Goal: Transaction & Acquisition: Purchase product/service

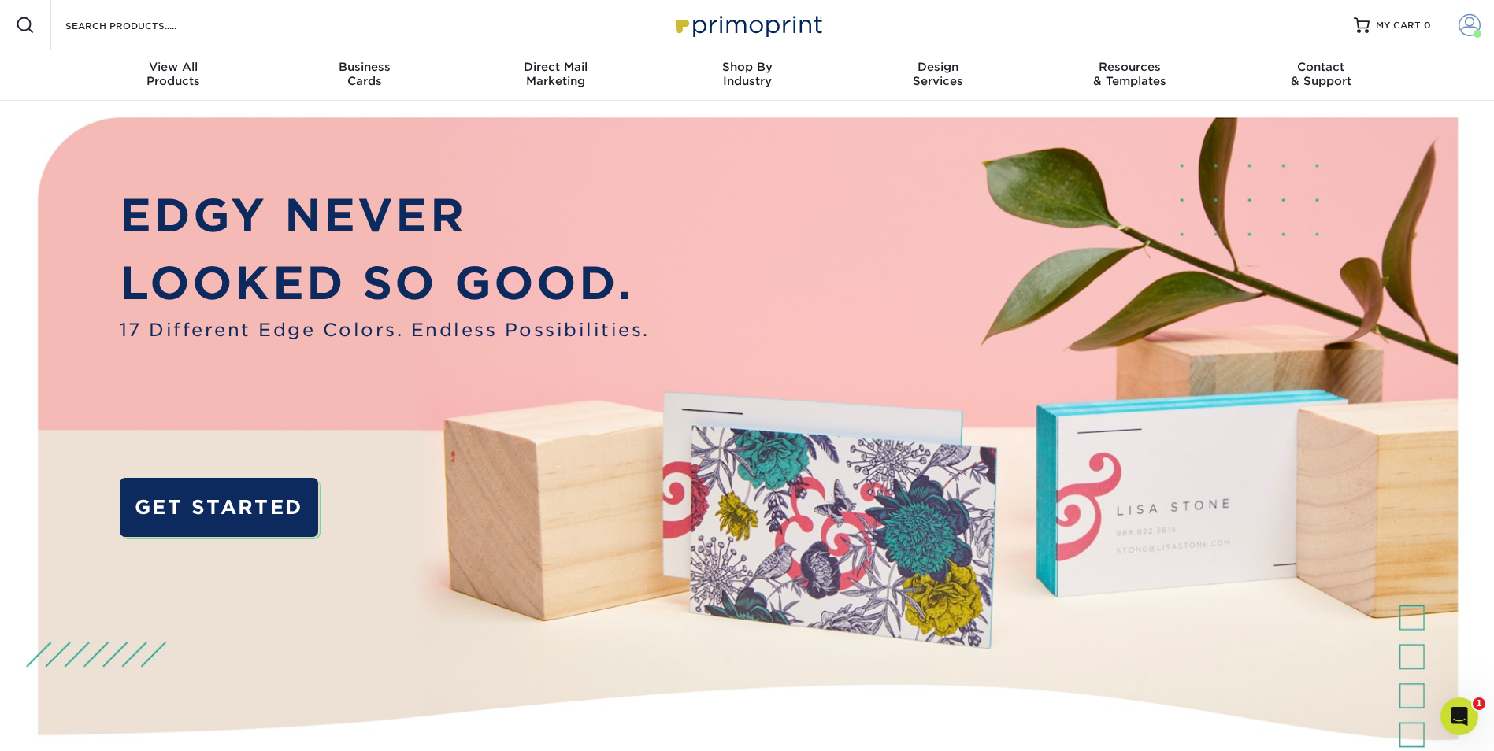
click at [1478, 37] on link "Account" at bounding box center [1469, 25] width 50 height 50
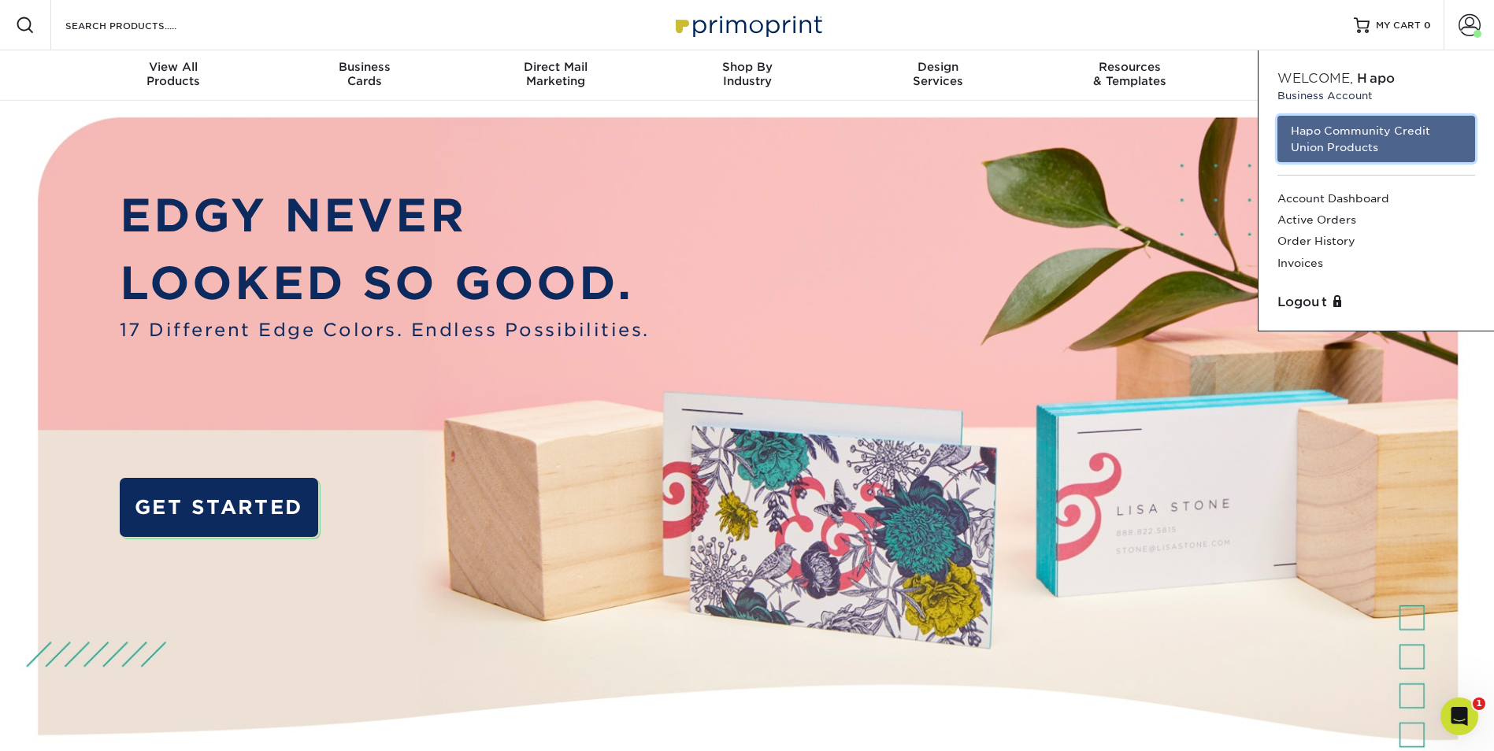
click at [1338, 133] on link "Hapo Community Credit Union Products" at bounding box center [1377, 139] width 198 height 46
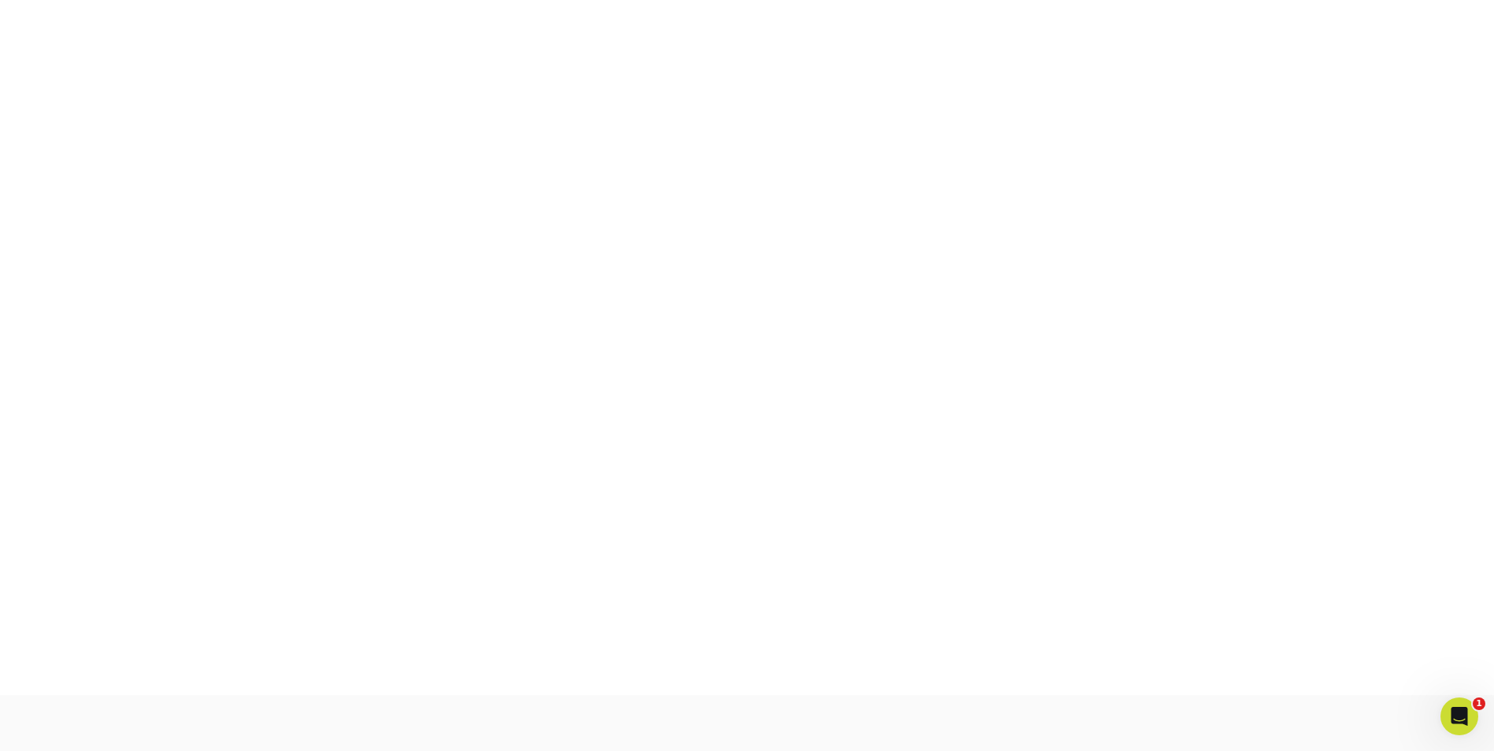
scroll to position [275, 0]
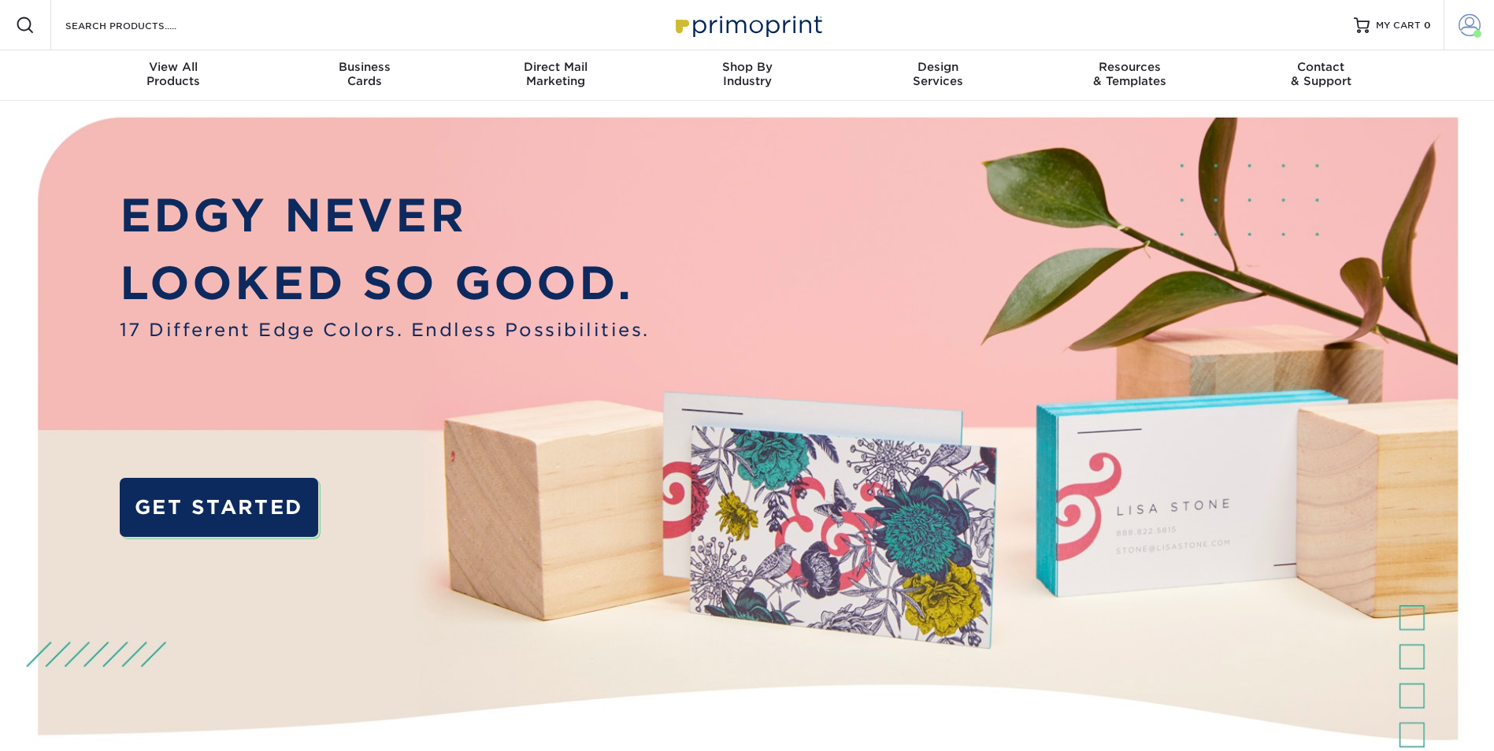
click at [1459, 22] on span at bounding box center [1470, 25] width 22 height 22
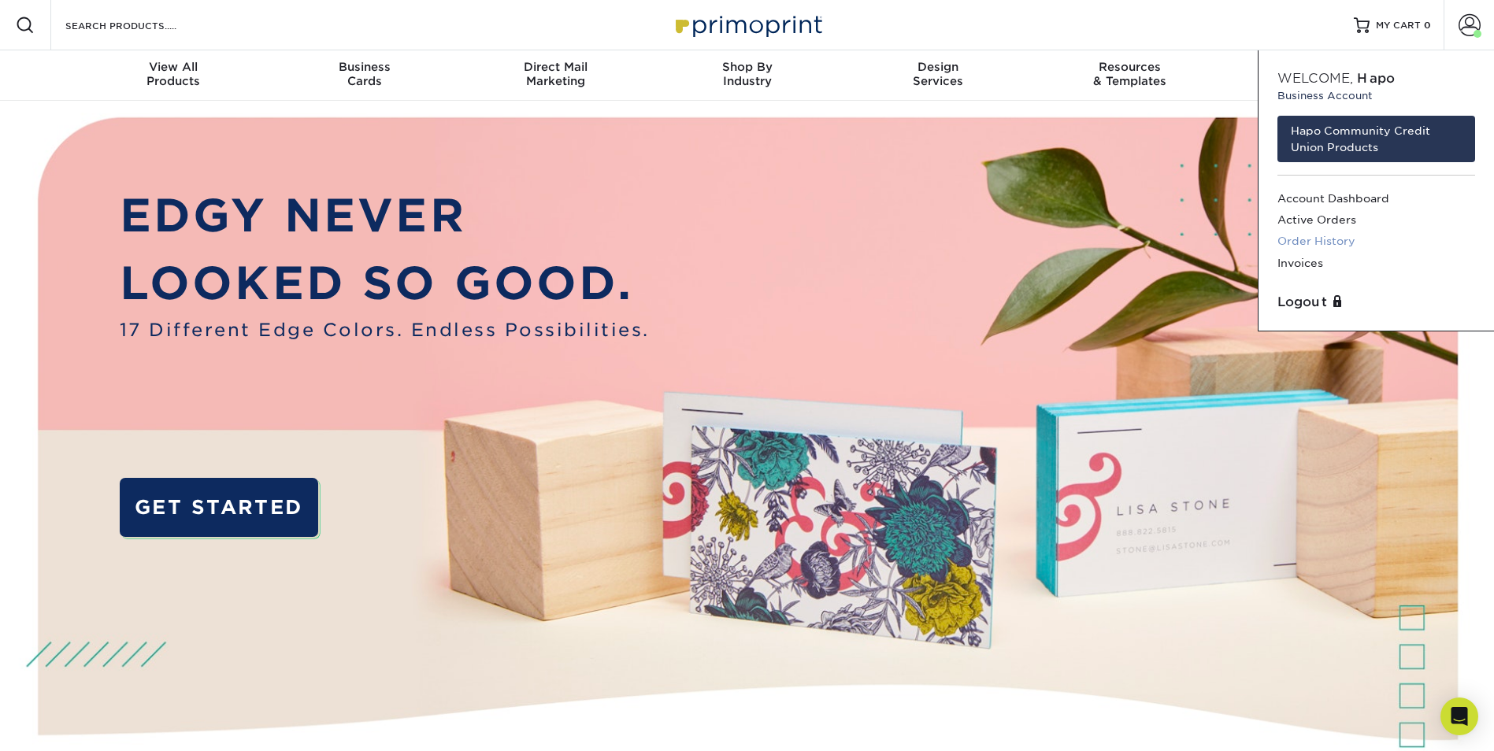
click at [1320, 243] on link "Order History" at bounding box center [1377, 241] width 198 height 21
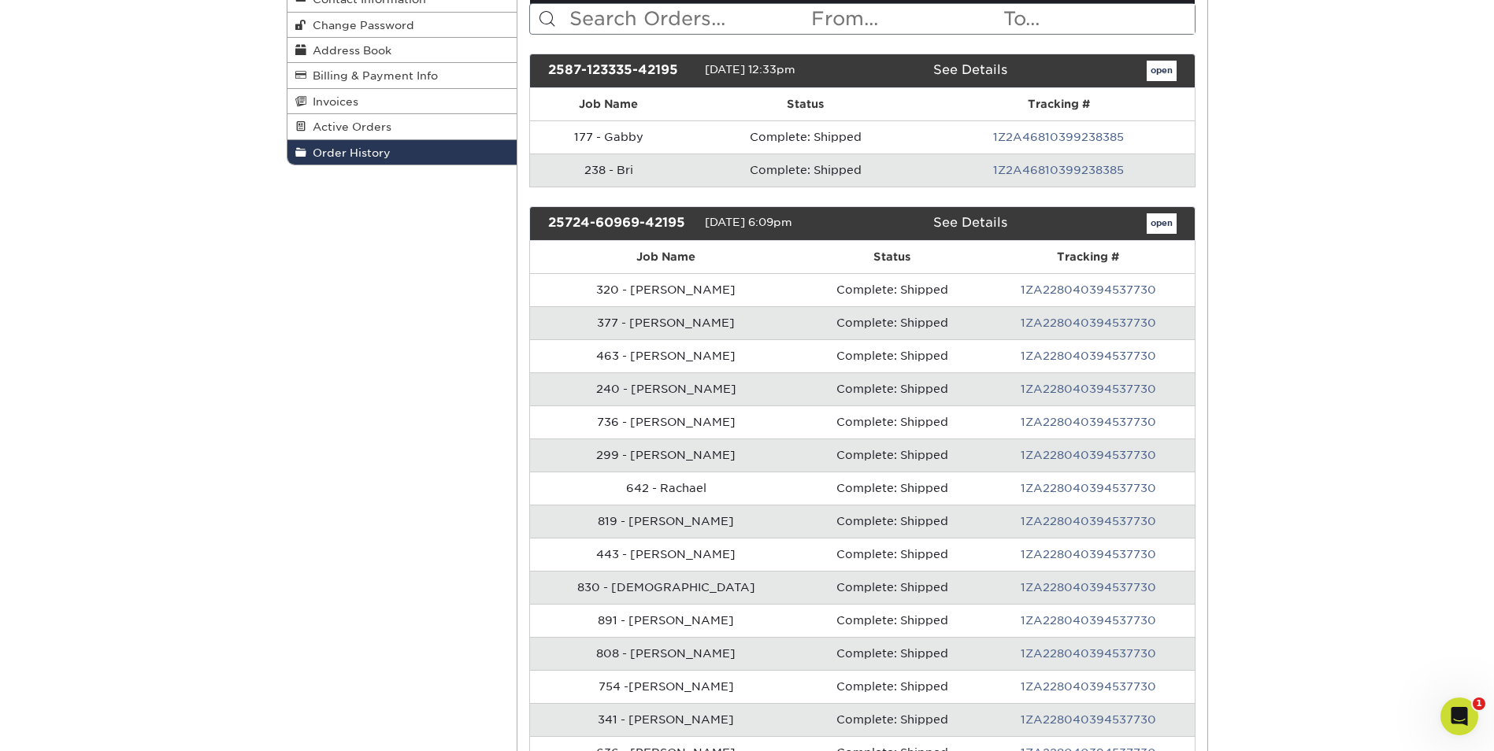
scroll to position [236, 0]
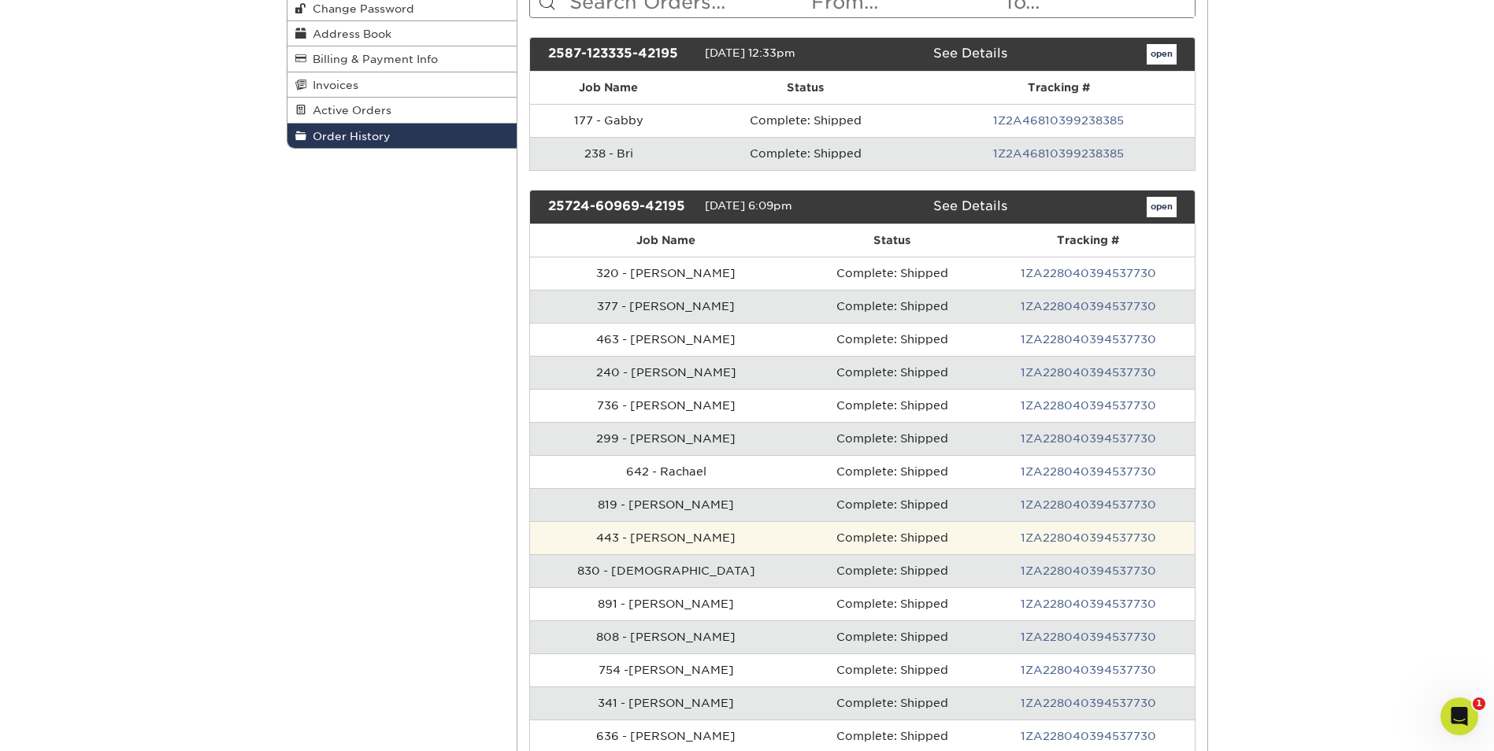
click at [605, 542] on td "443 - Matthew" at bounding box center [666, 537] width 273 height 33
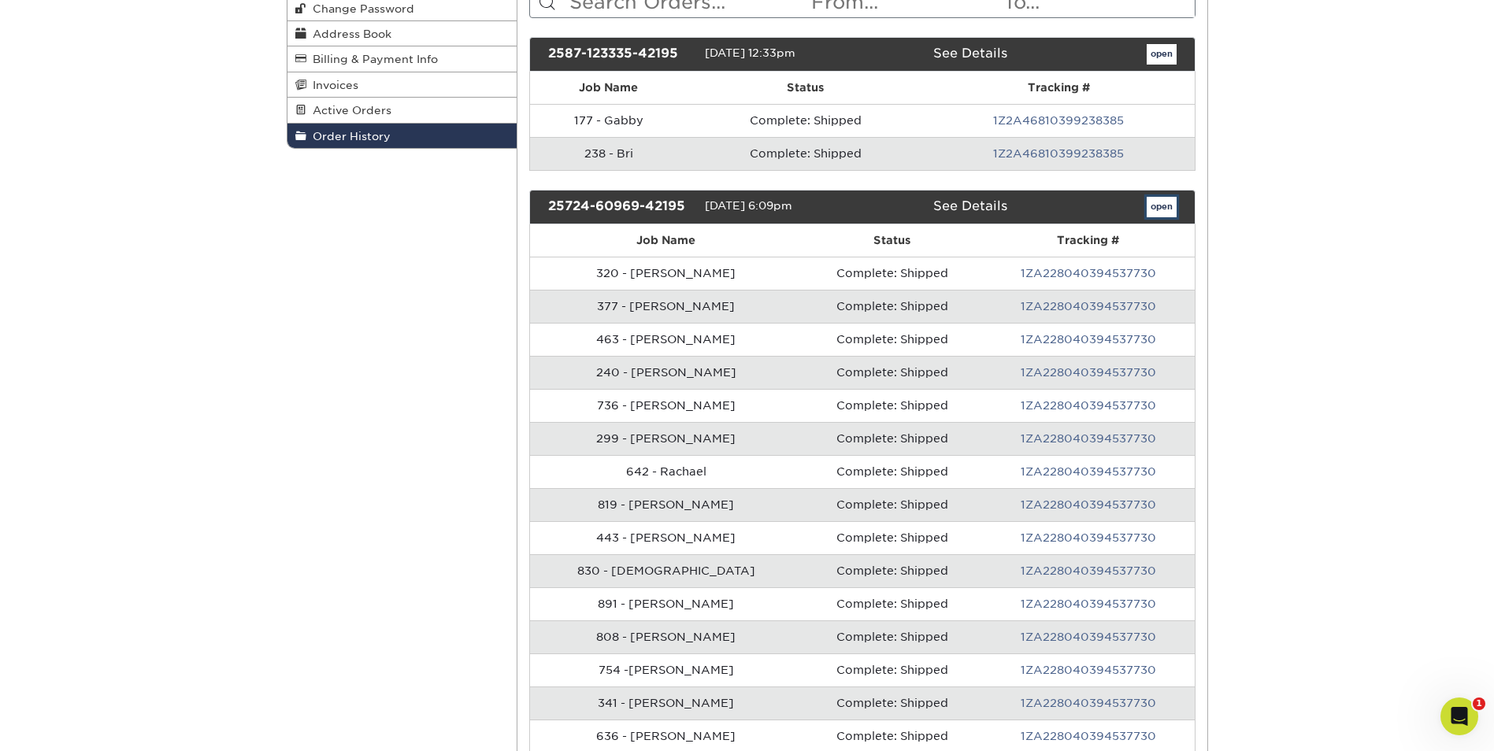
click at [1160, 207] on link "open" at bounding box center [1162, 207] width 30 height 20
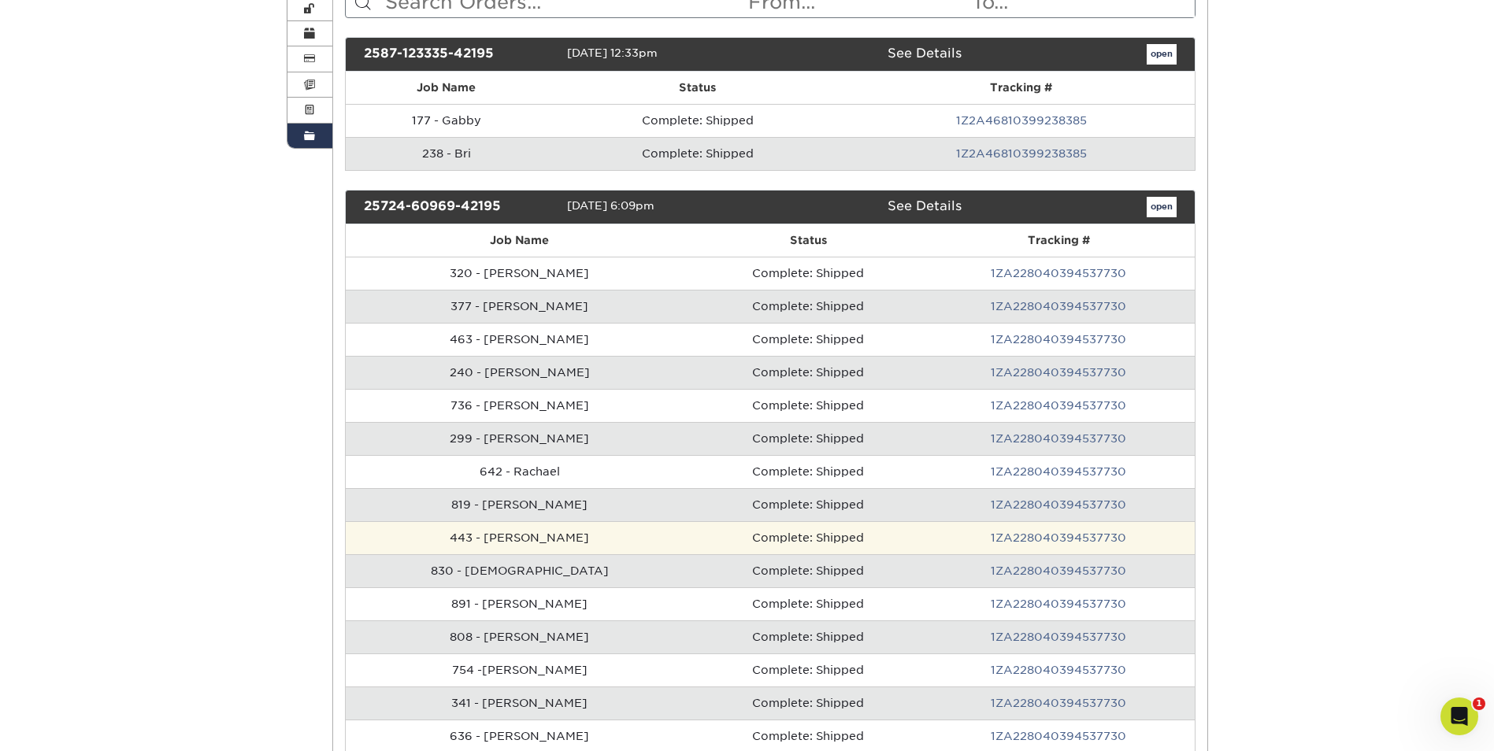
click at [464, 545] on td "443 - Matthew" at bounding box center [520, 537] width 348 height 33
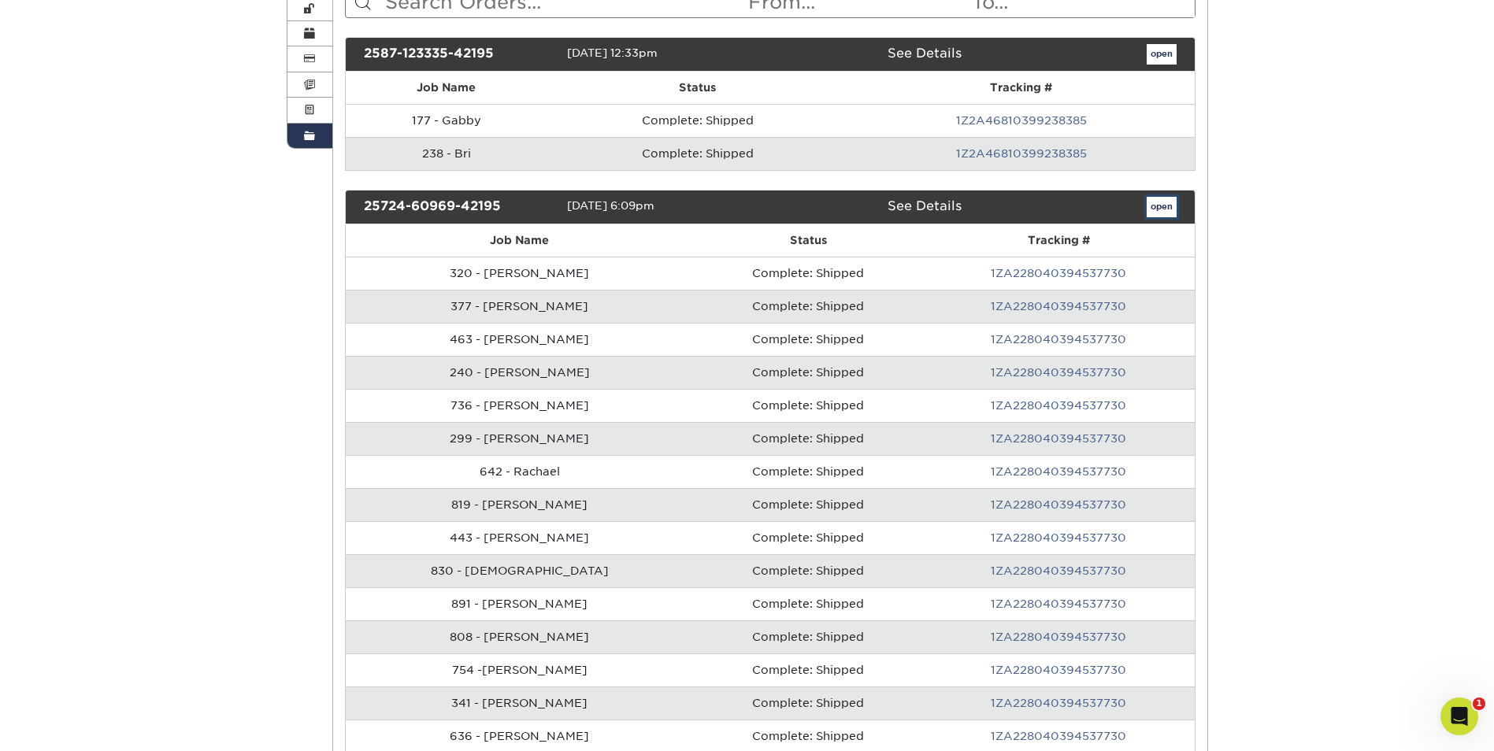
click at [1164, 210] on link "open" at bounding box center [1162, 207] width 30 height 20
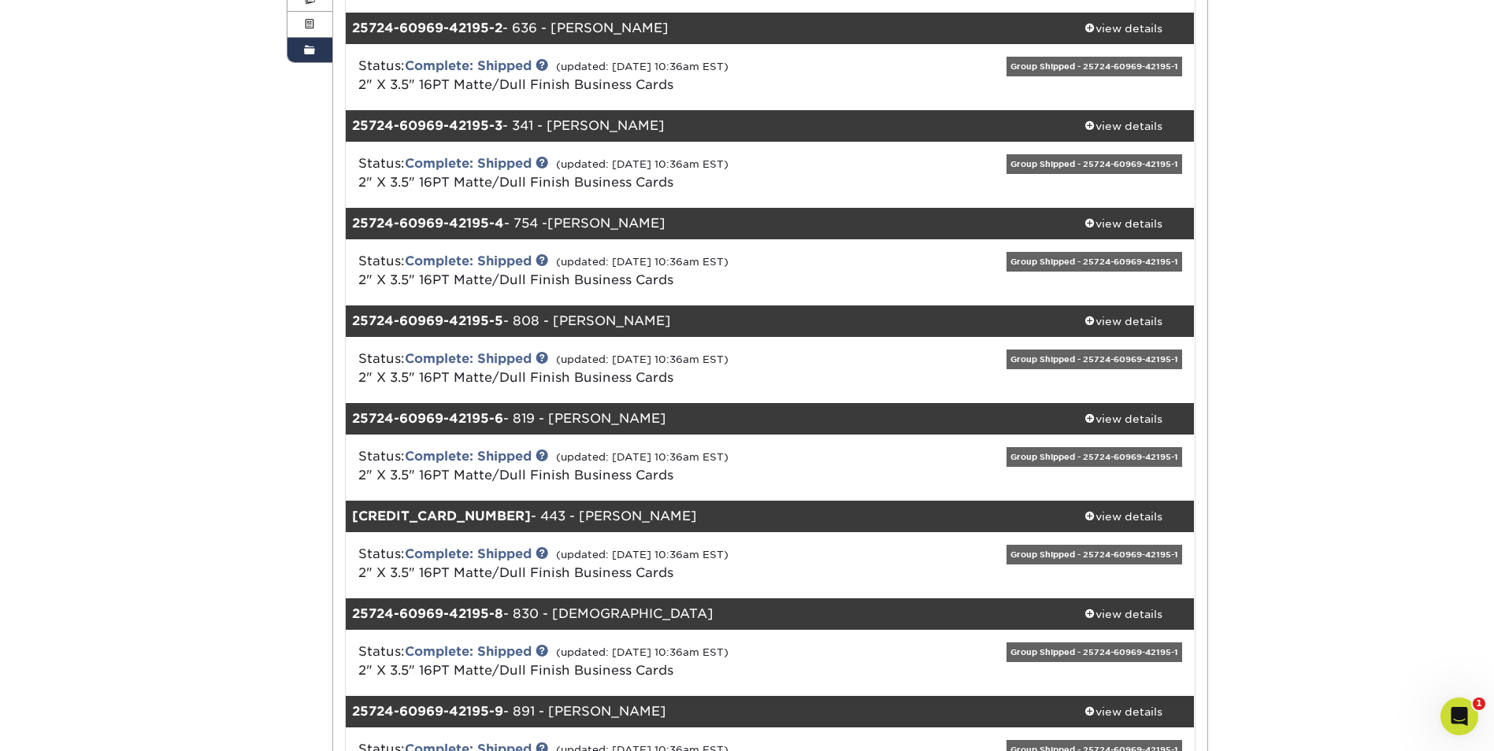
scroll to position [394, 0]
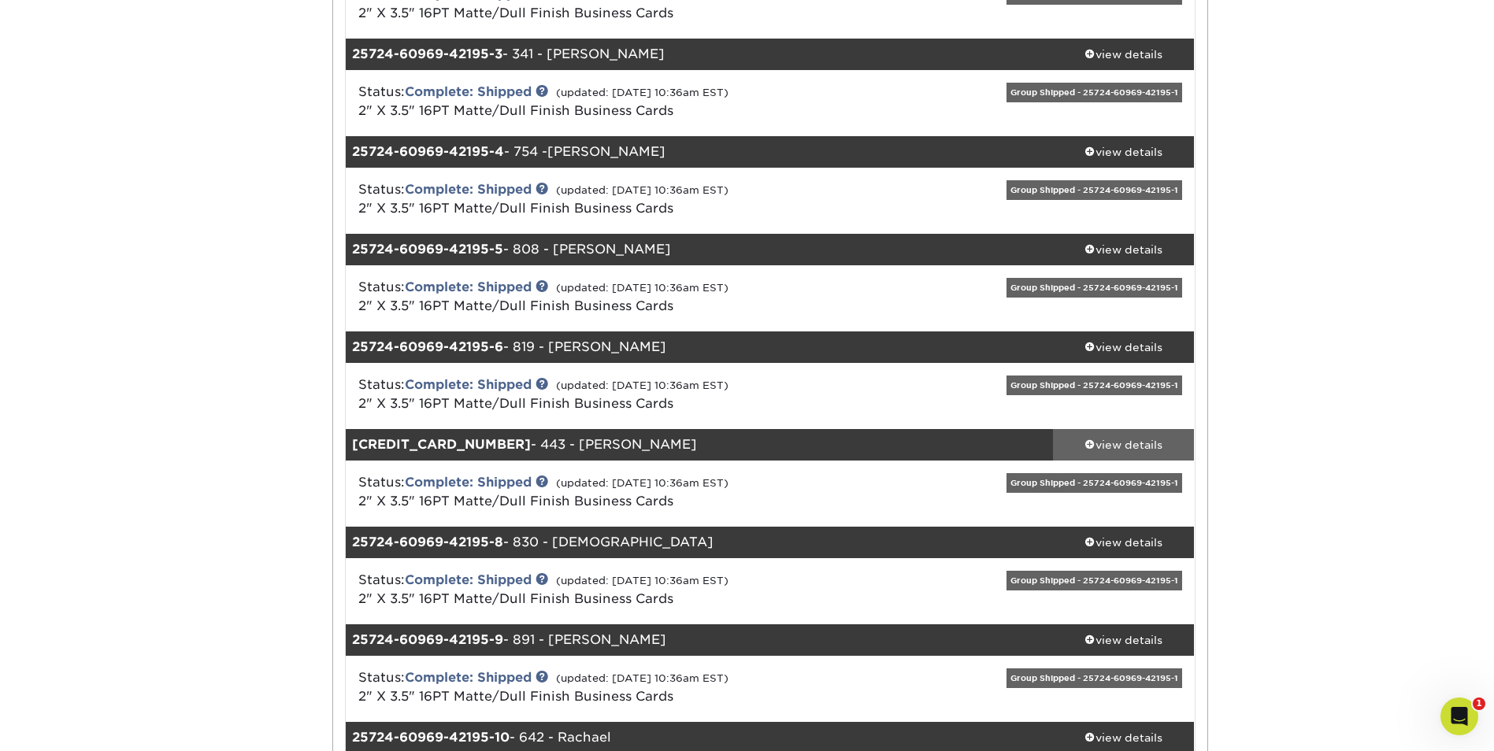
click at [1129, 443] on div "view details" at bounding box center [1124, 445] width 142 height 16
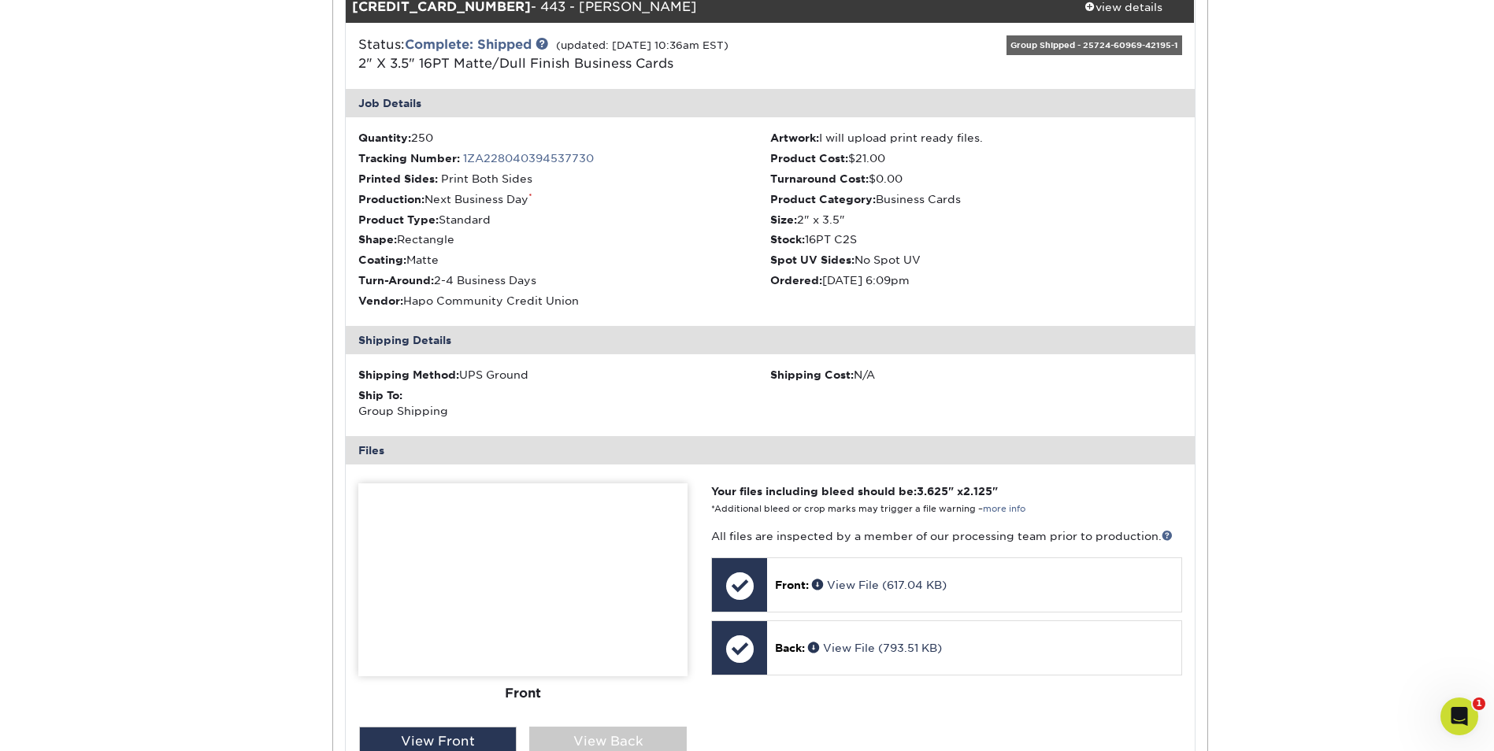
scroll to position [866, 0]
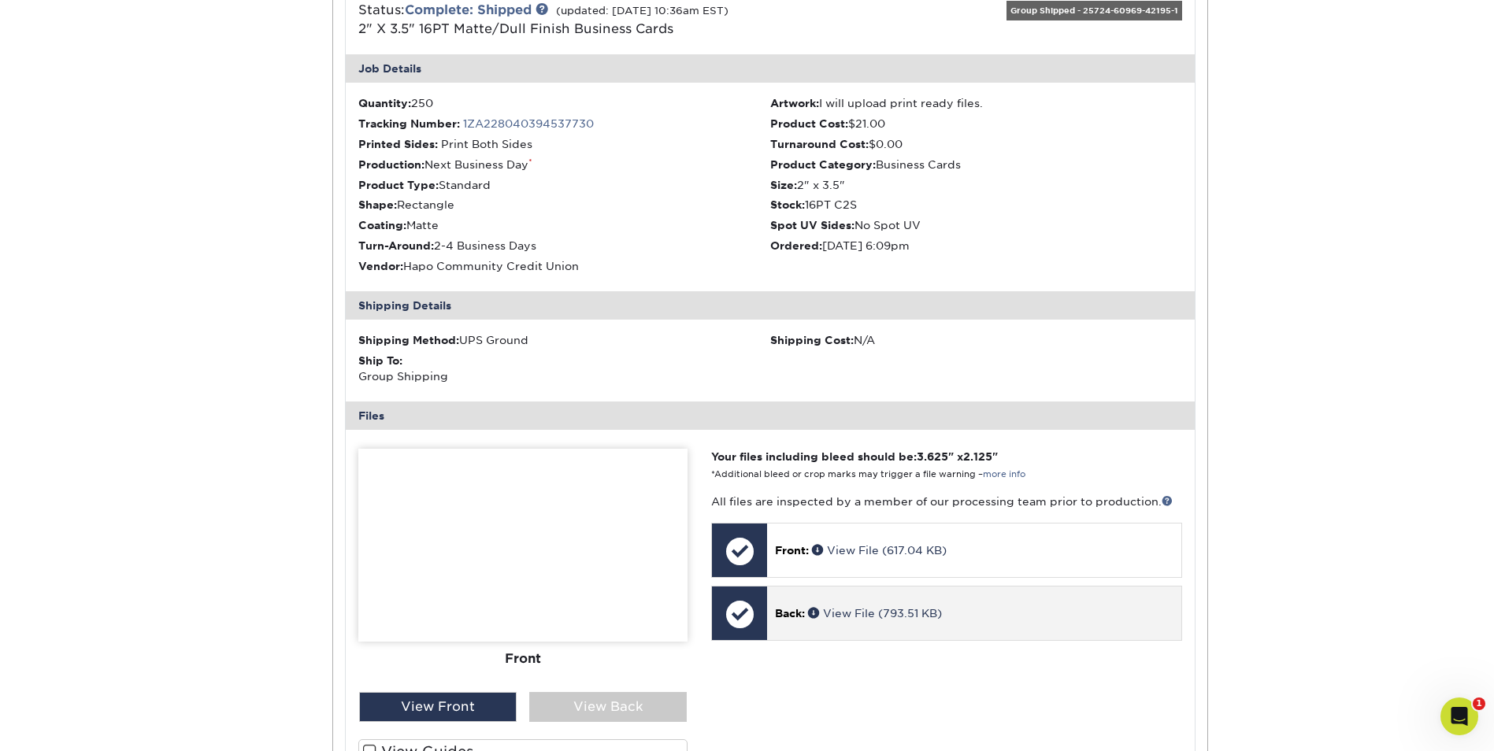
click at [802, 606] on p "Back: View File (793.51 KB)" at bounding box center [974, 614] width 398 height 16
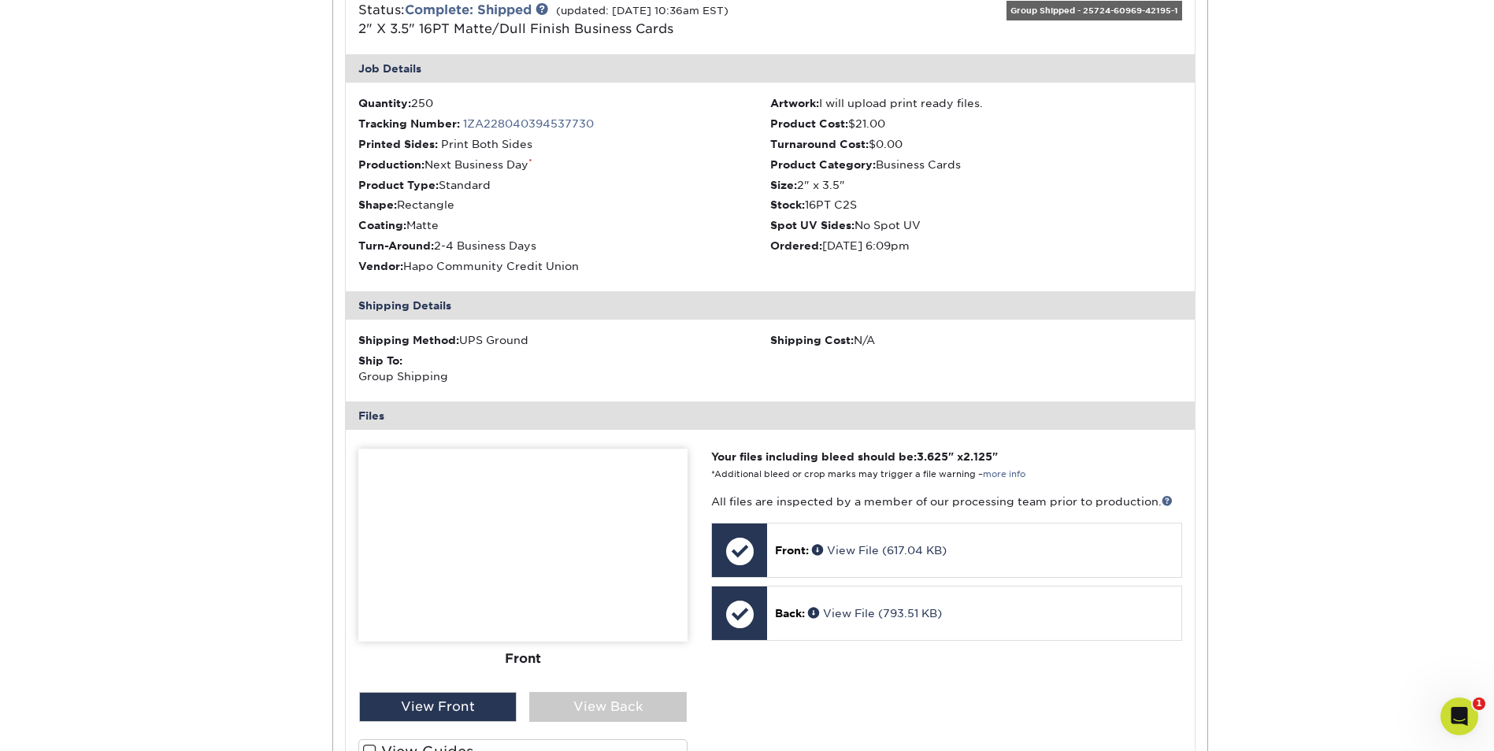
click at [436, 566] on img at bounding box center [522, 545] width 329 height 193
click at [615, 698] on div "View Back" at bounding box center [608, 707] width 158 height 30
drag, startPoint x: 495, startPoint y: 514, endPoint x: 503, endPoint y: 518, distance: 8.1
click at [496, 514] on img at bounding box center [522, 545] width 329 height 193
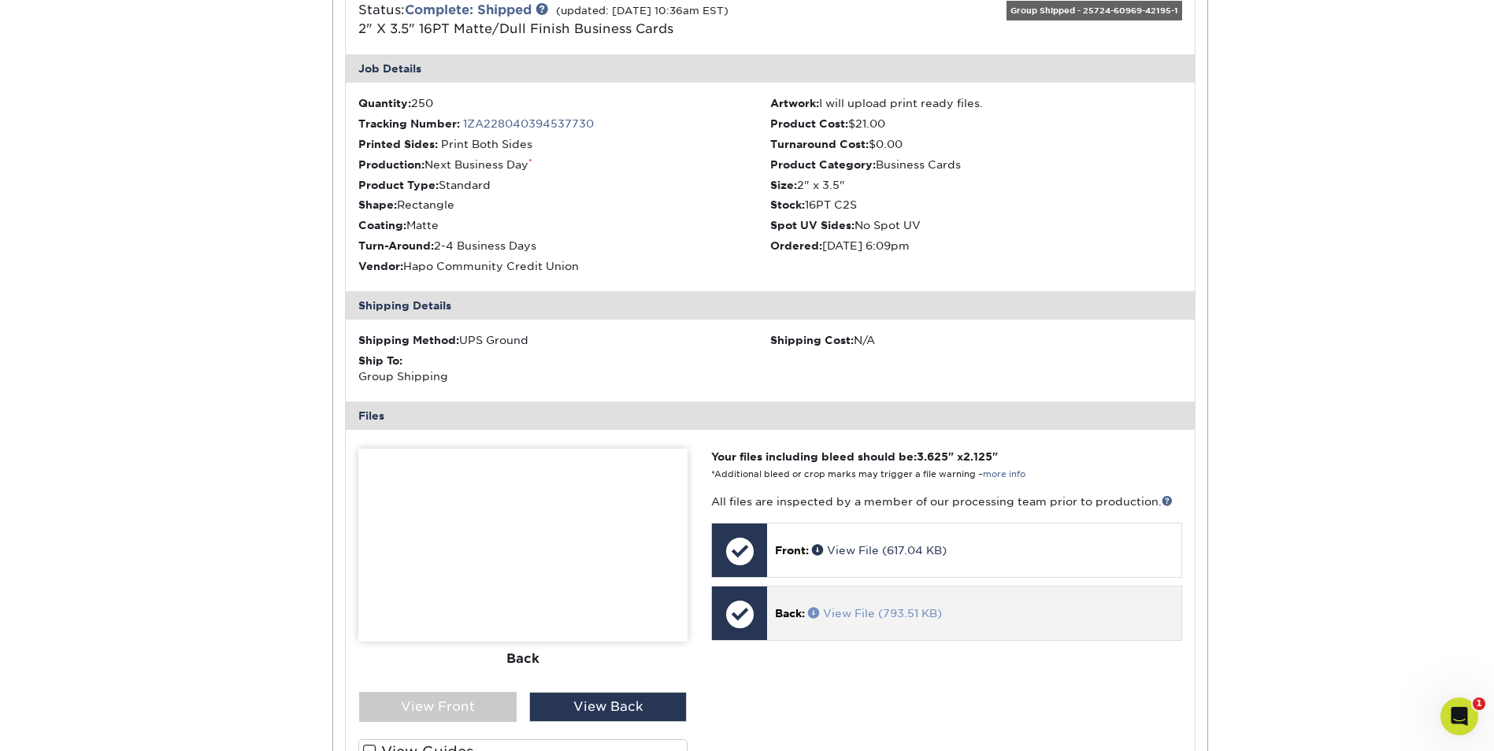
click at [872, 614] on link "View File (793.51 KB)" at bounding box center [875, 613] width 134 height 13
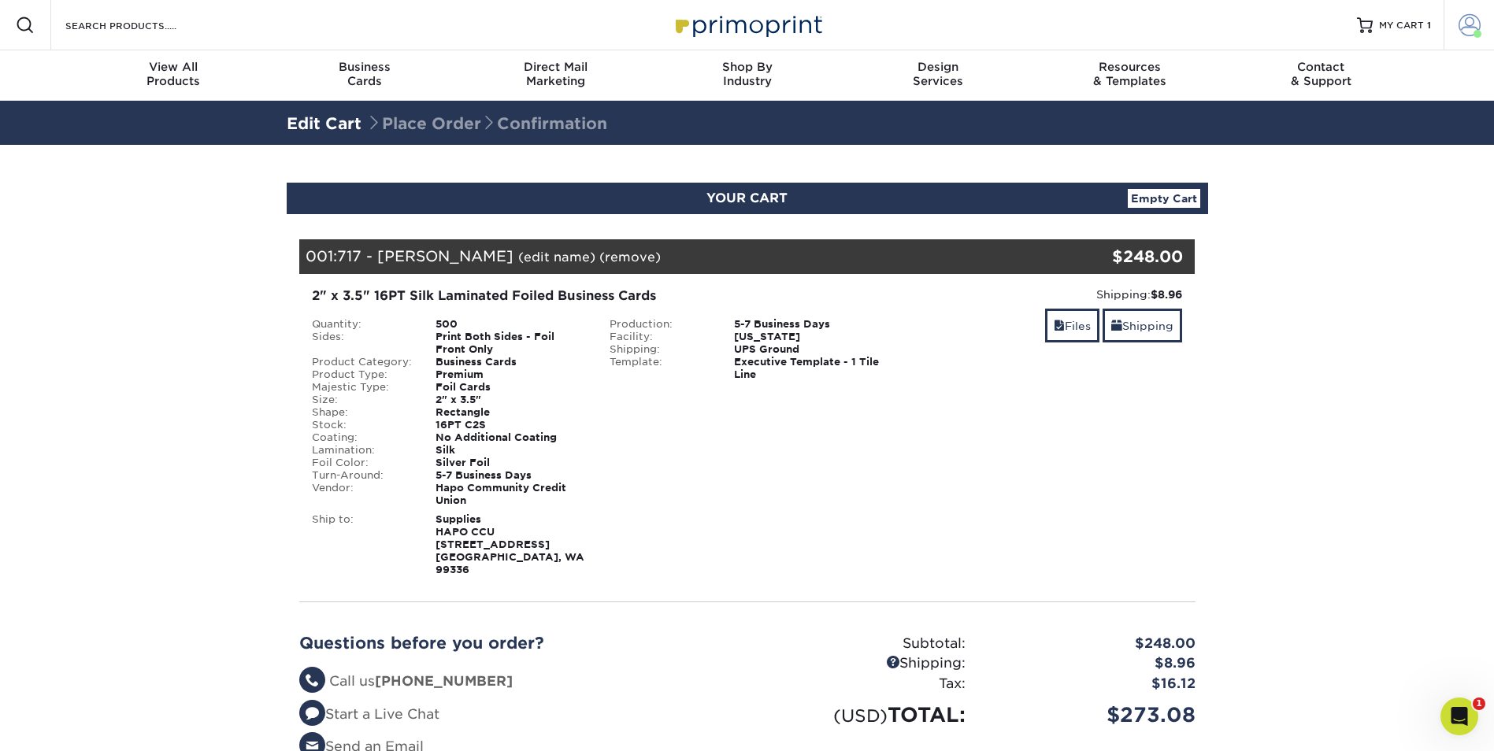
click at [1468, 27] on span at bounding box center [1470, 25] width 22 height 22
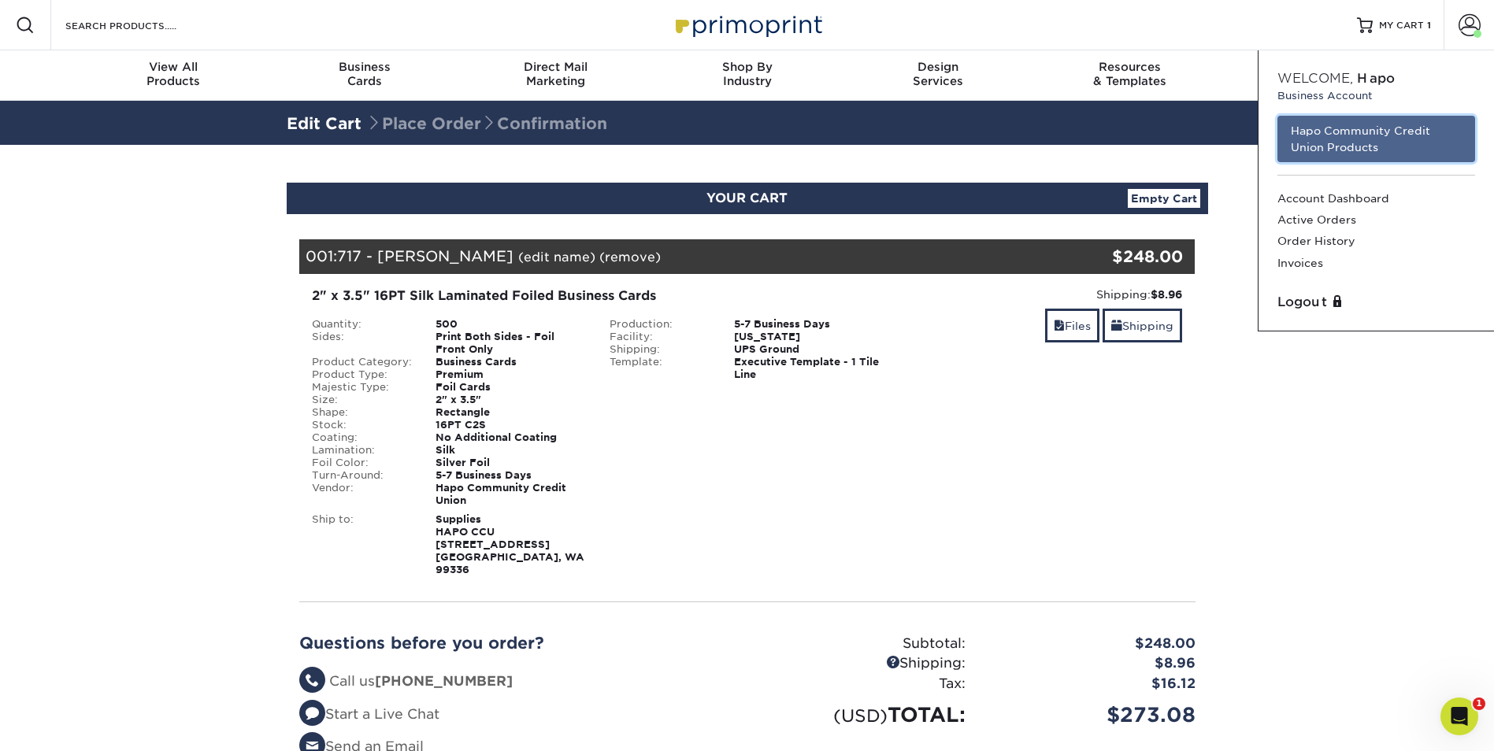
click at [1388, 132] on link "Hapo Community Credit Union Products" at bounding box center [1377, 139] width 198 height 46
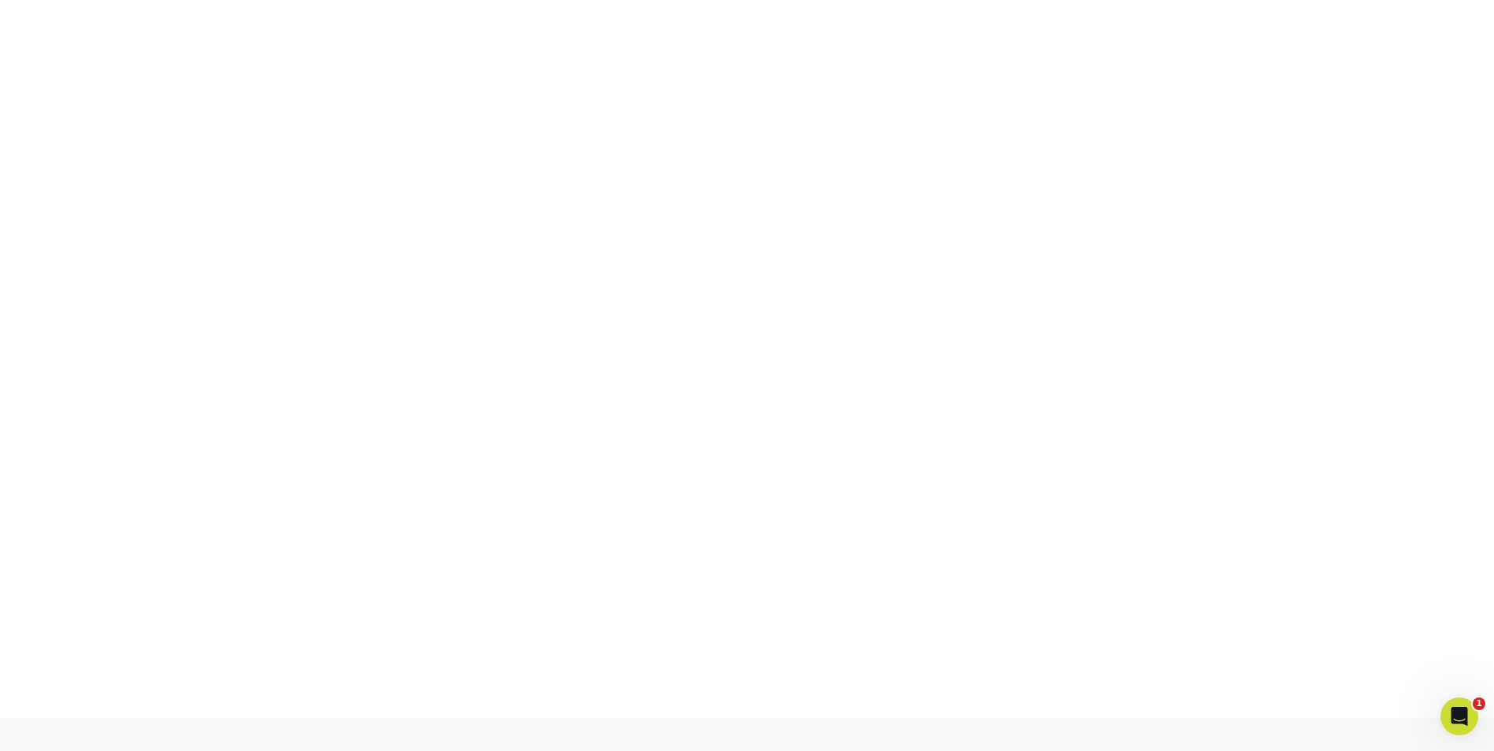
scroll to position [275, 0]
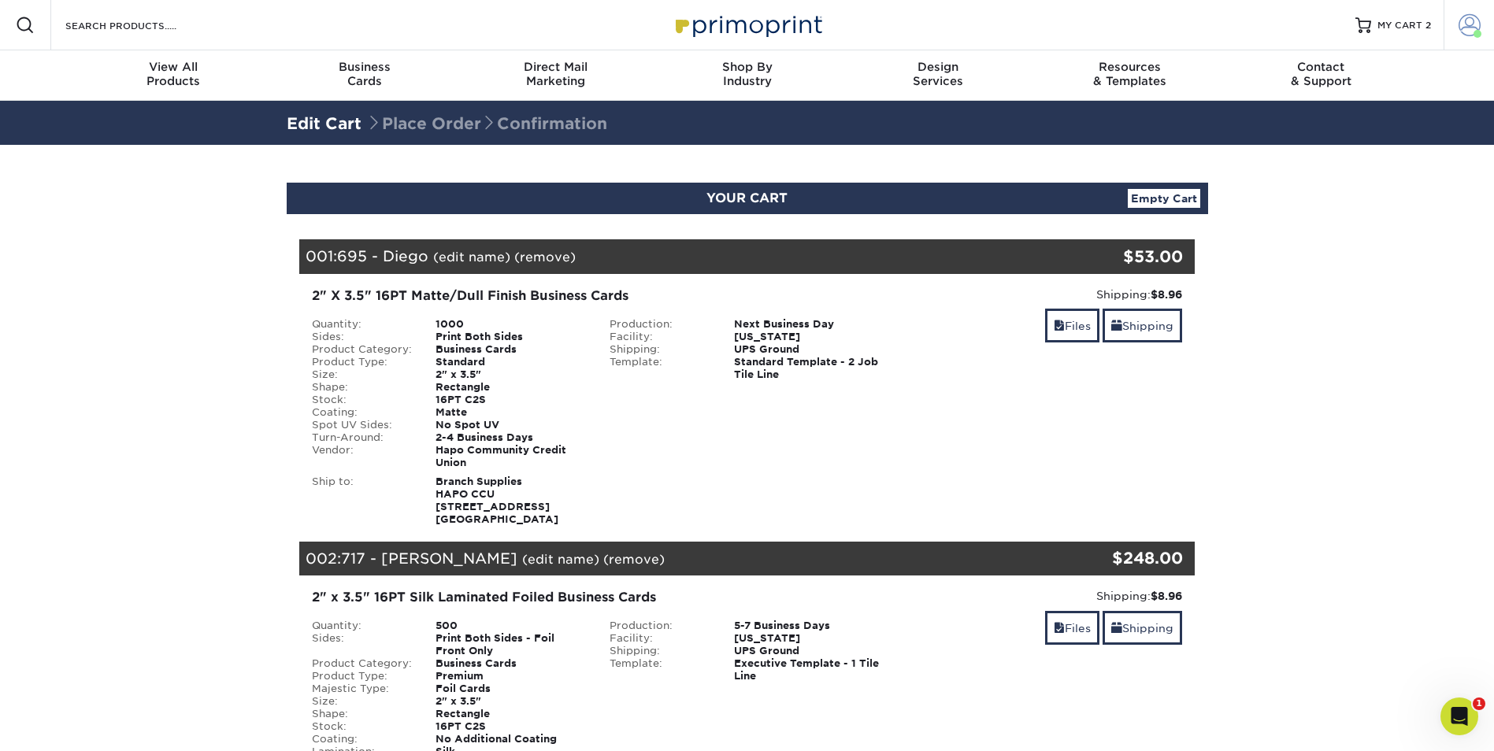
click at [1477, 20] on span at bounding box center [1470, 25] width 22 height 22
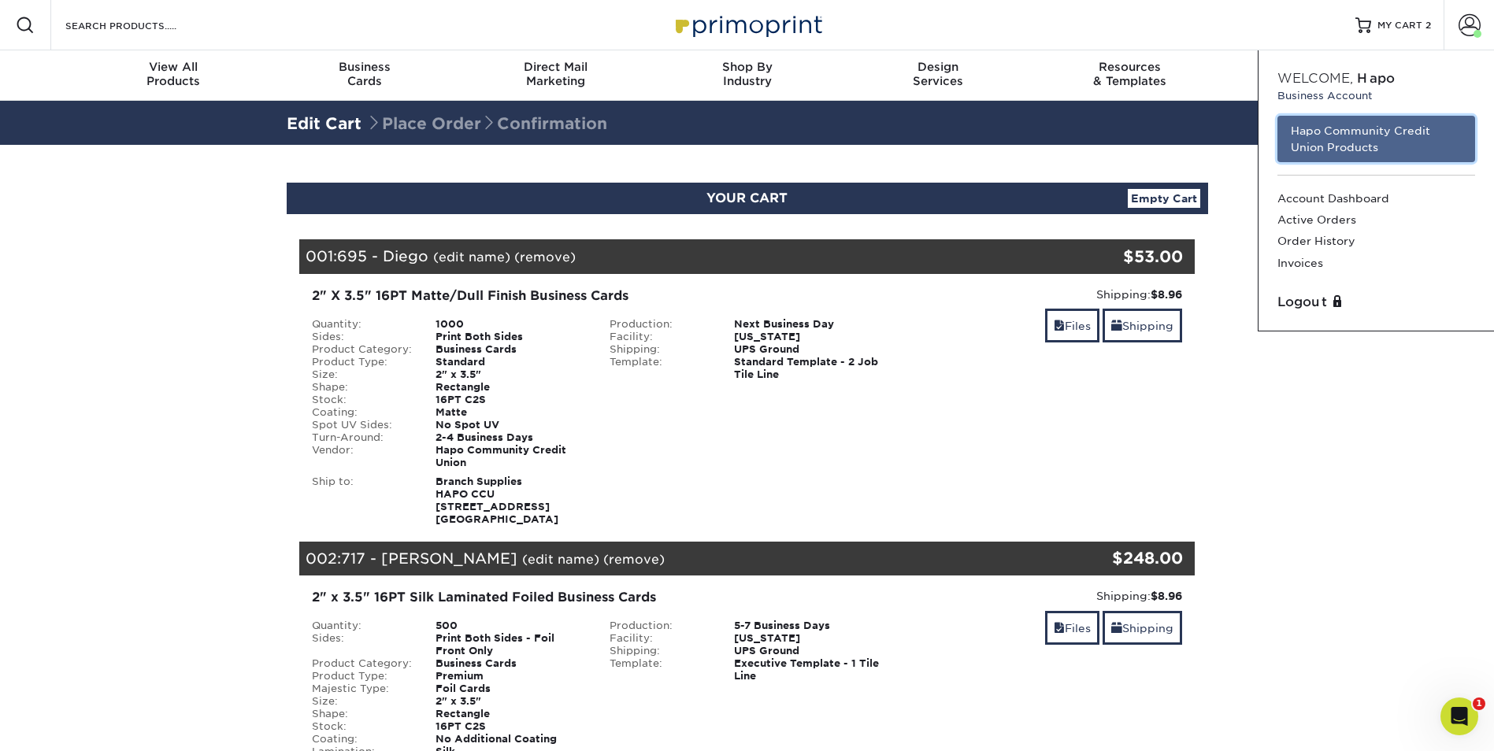
click at [1339, 131] on link "Hapo Community Credit Union Products" at bounding box center [1377, 139] width 198 height 46
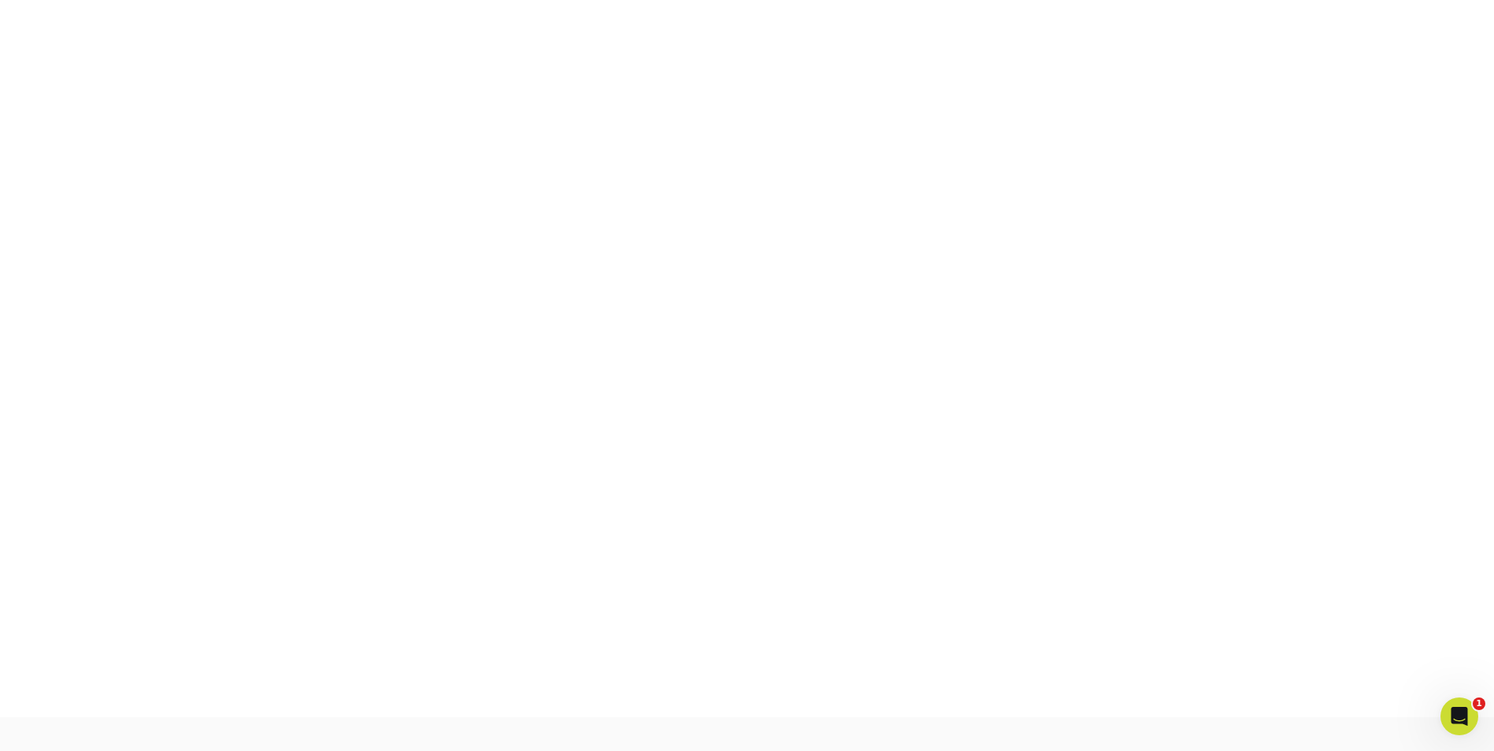
scroll to position [275, 0]
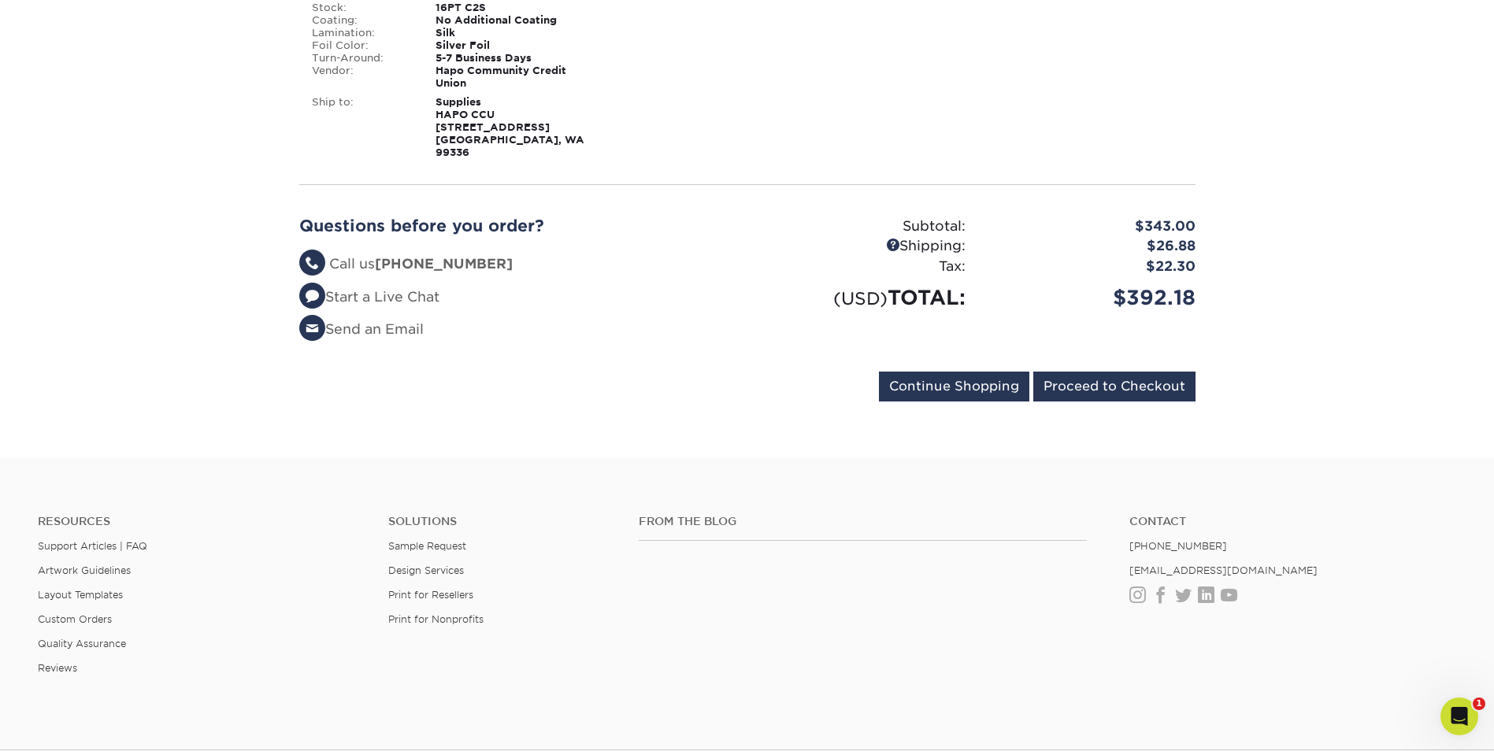
scroll to position [1189, 0]
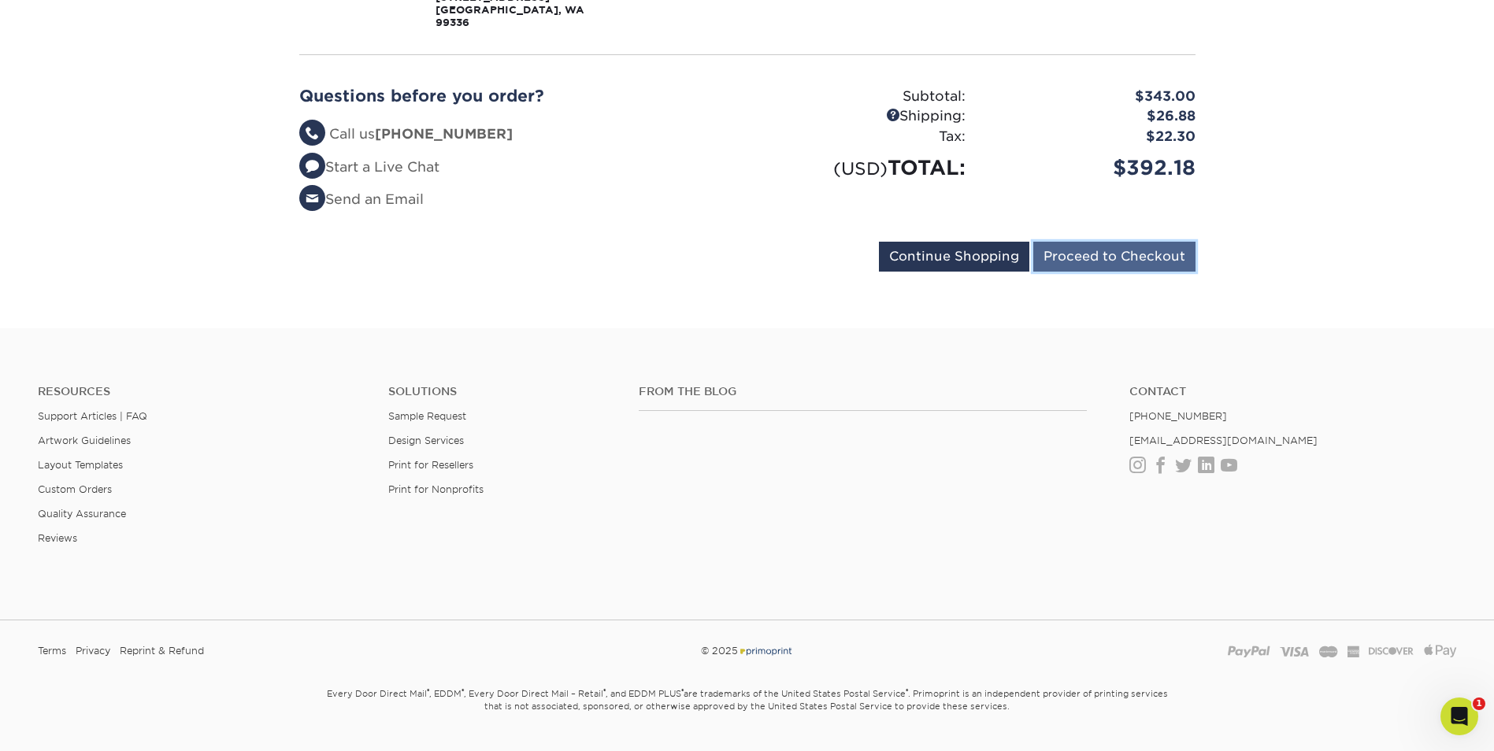
click at [1112, 242] on input "Proceed to Checkout" at bounding box center [1114, 257] width 162 height 30
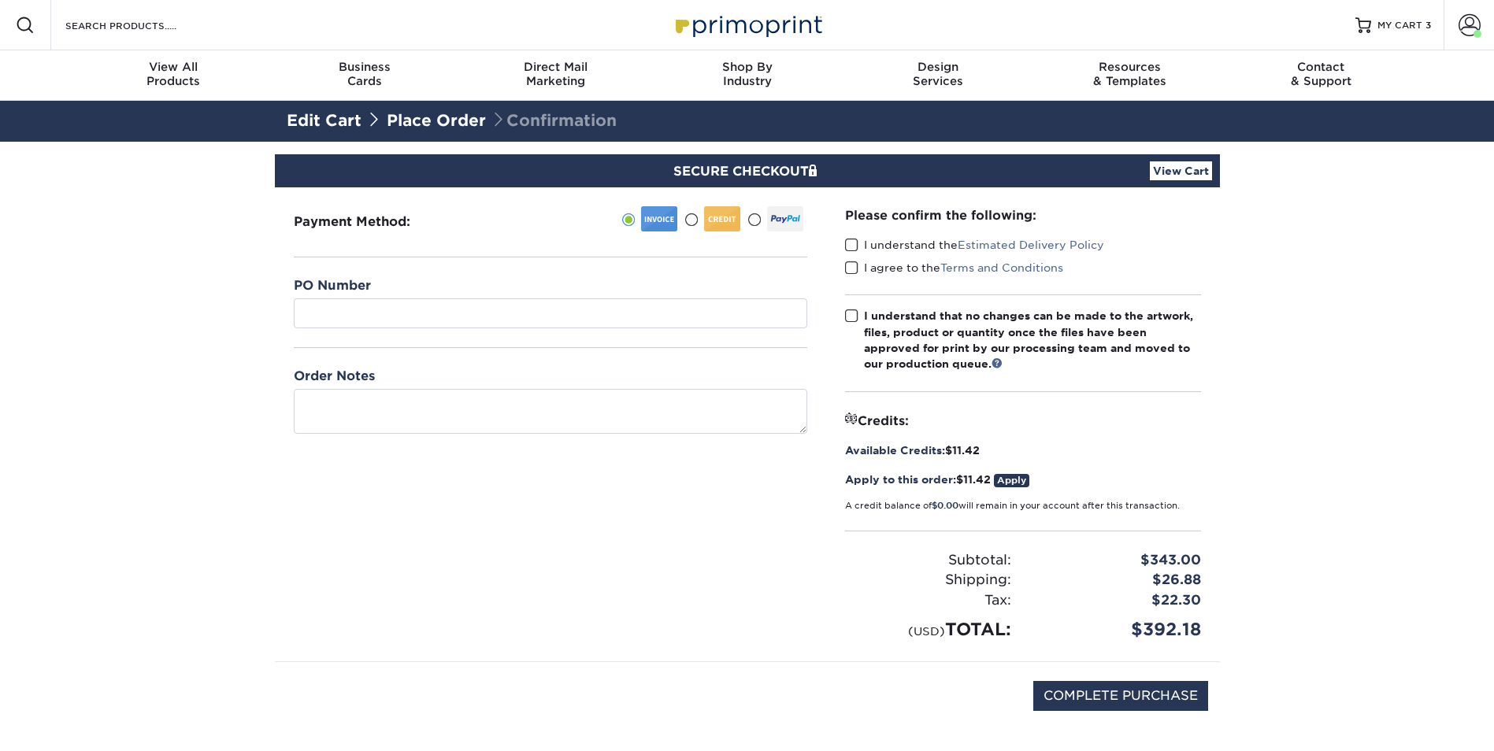
click at [855, 243] on span at bounding box center [851, 245] width 13 height 15
click at [0, 0] on input "I understand the Estimated Delivery Policy" at bounding box center [0, 0] width 0 height 0
click at [850, 269] on span at bounding box center [851, 268] width 13 height 15
click at [0, 0] on input "I agree to the Terms and Conditions" at bounding box center [0, 0] width 0 height 0
click at [849, 317] on span at bounding box center [851, 316] width 13 height 15
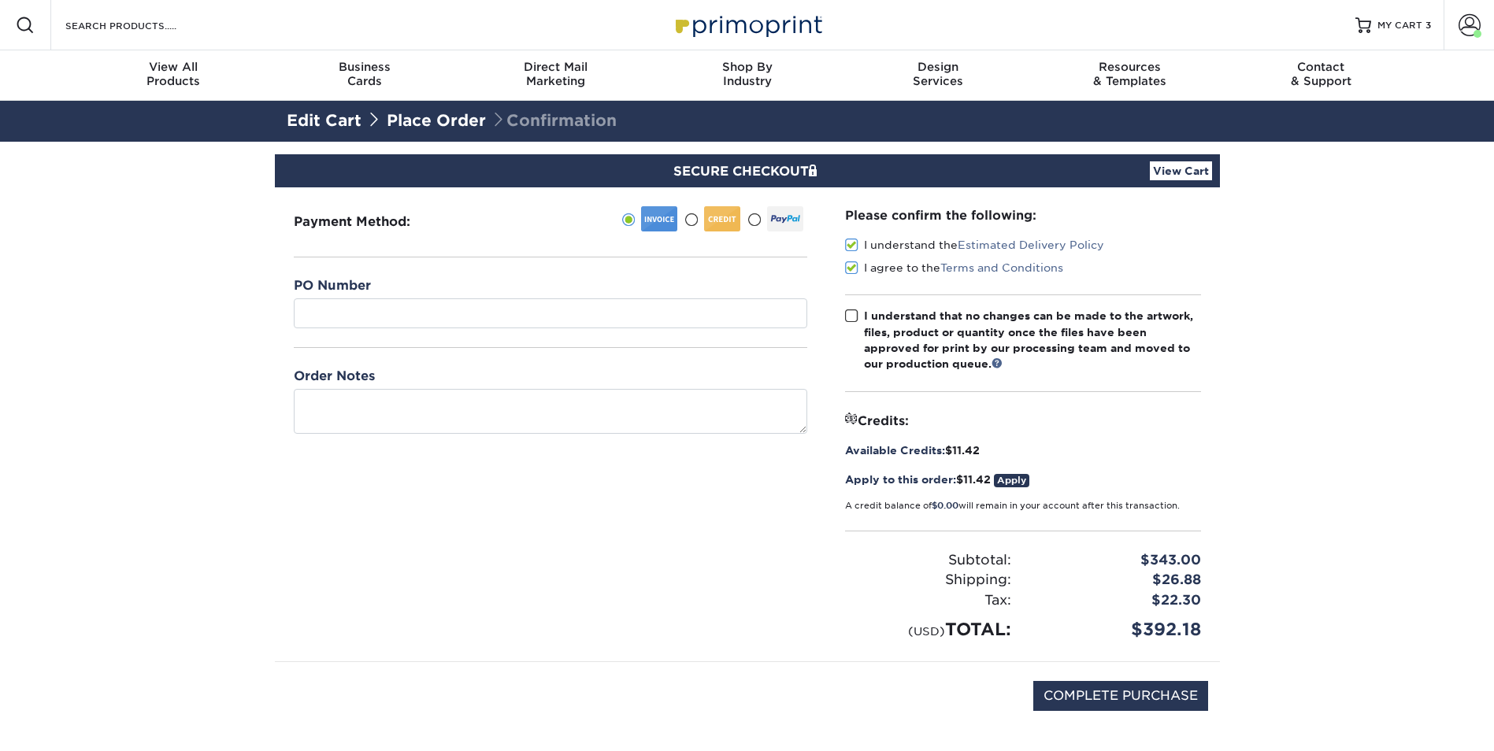
click at [0, 0] on input "I understand that no changes can be made to the artwork, files, product or quan…" at bounding box center [0, 0] width 0 height 0
click at [733, 569] on div "Payment Method:" at bounding box center [550, 424] width 551 height 474
click at [1151, 701] on input "COMPLETE PURCHASE" at bounding box center [1120, 696] width 175 height 30
type input "PROCESSING, PLEASE WAIT..."
